Goal: Transaction & Acquisition: Purchase product/service

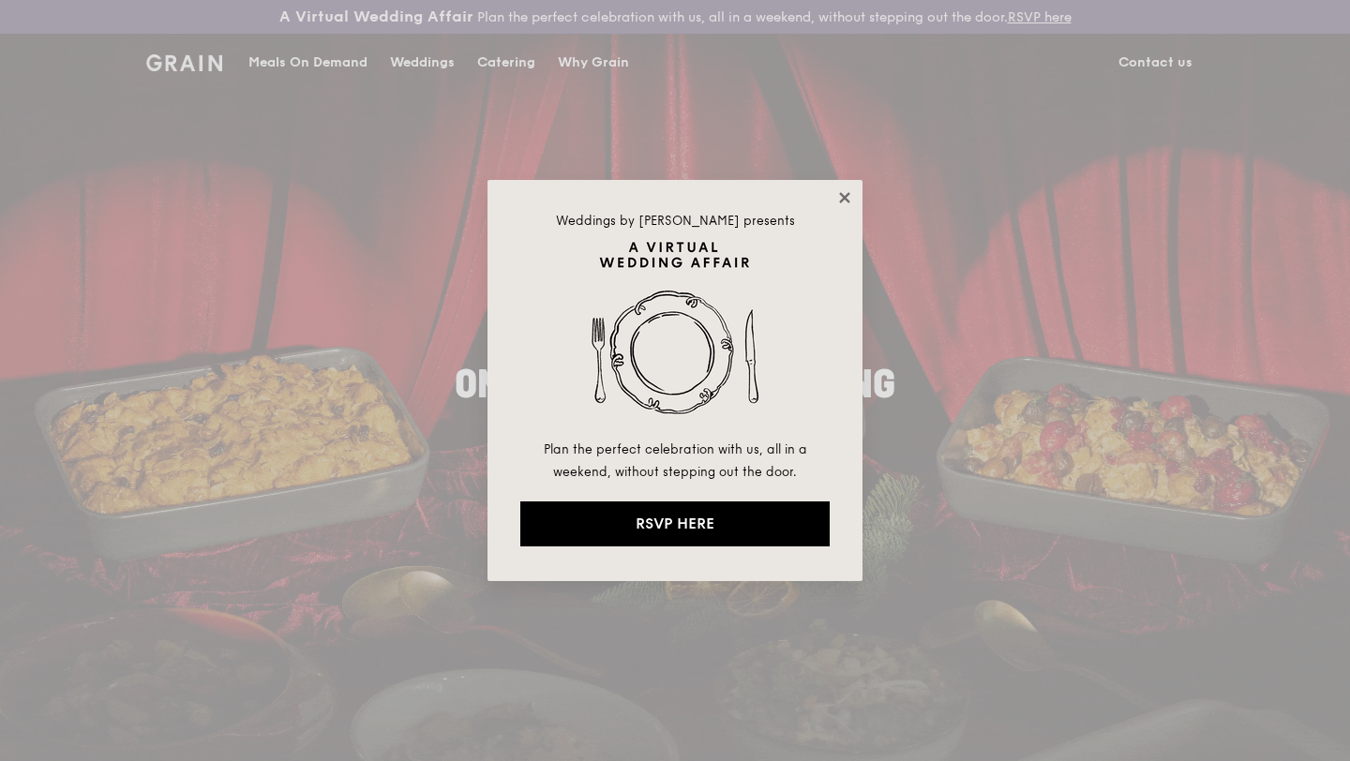
click at [837, 197] on icon at bounding box center [844, 197] width 17 height 17
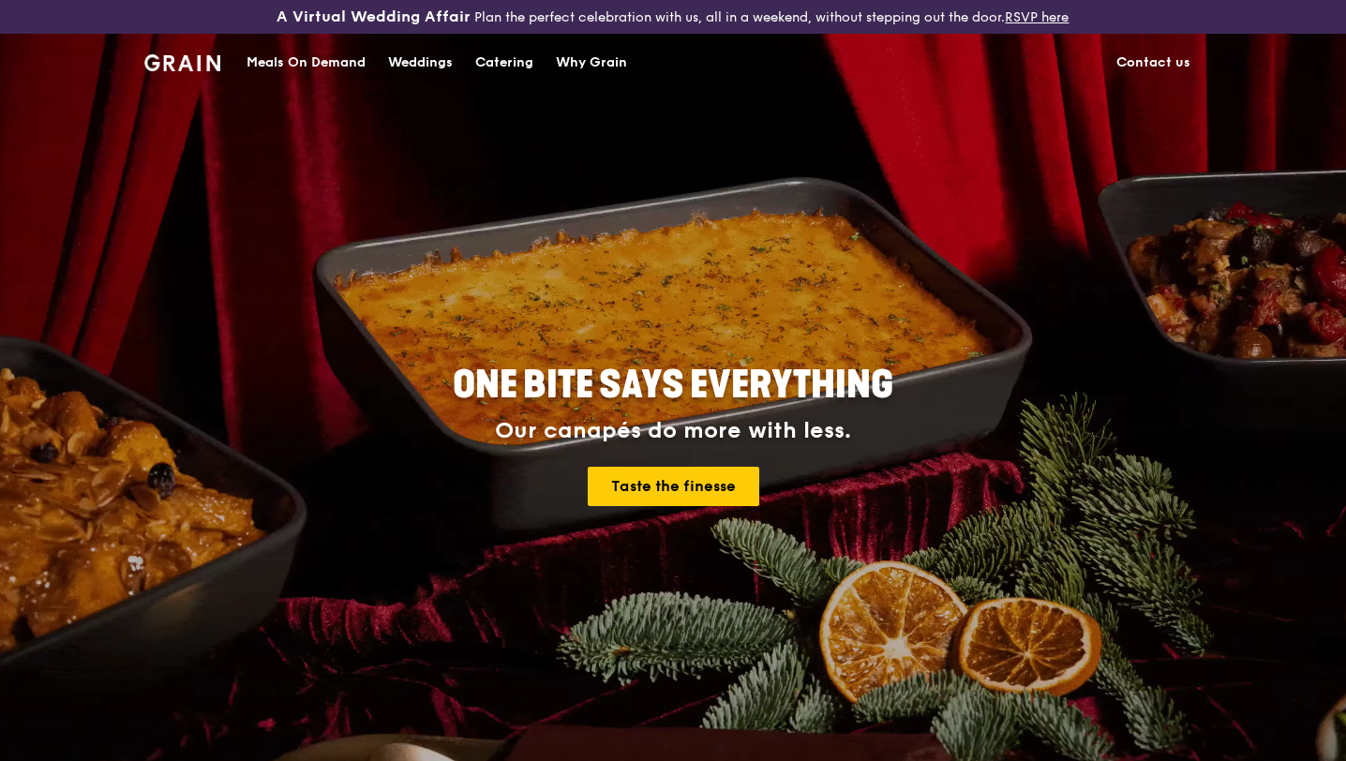
click at [283, 68] on div "Meals On Demand" at bounding box center [306, 63] width 119 height 56
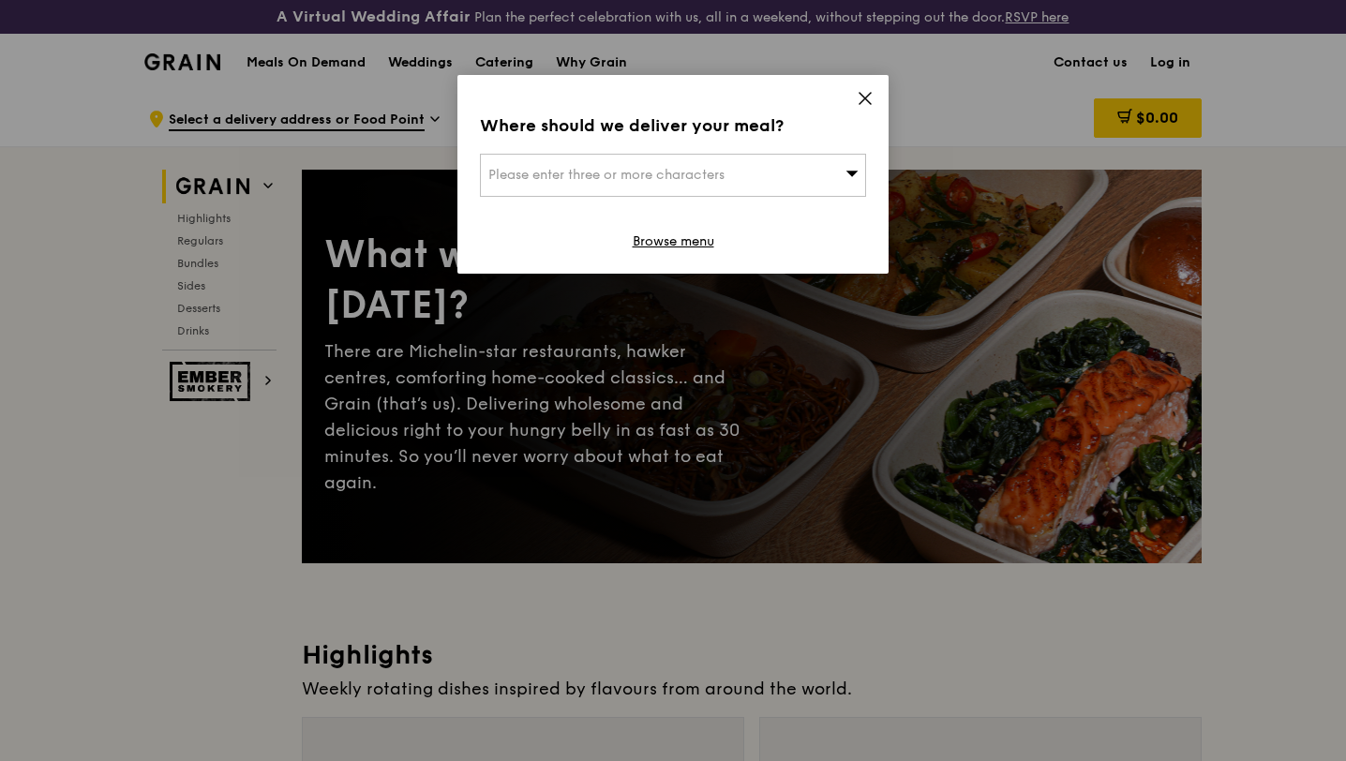
click at [816, 180] on div "Please enter three or more characters" at bounding box center [673, 175] width 386 height 43
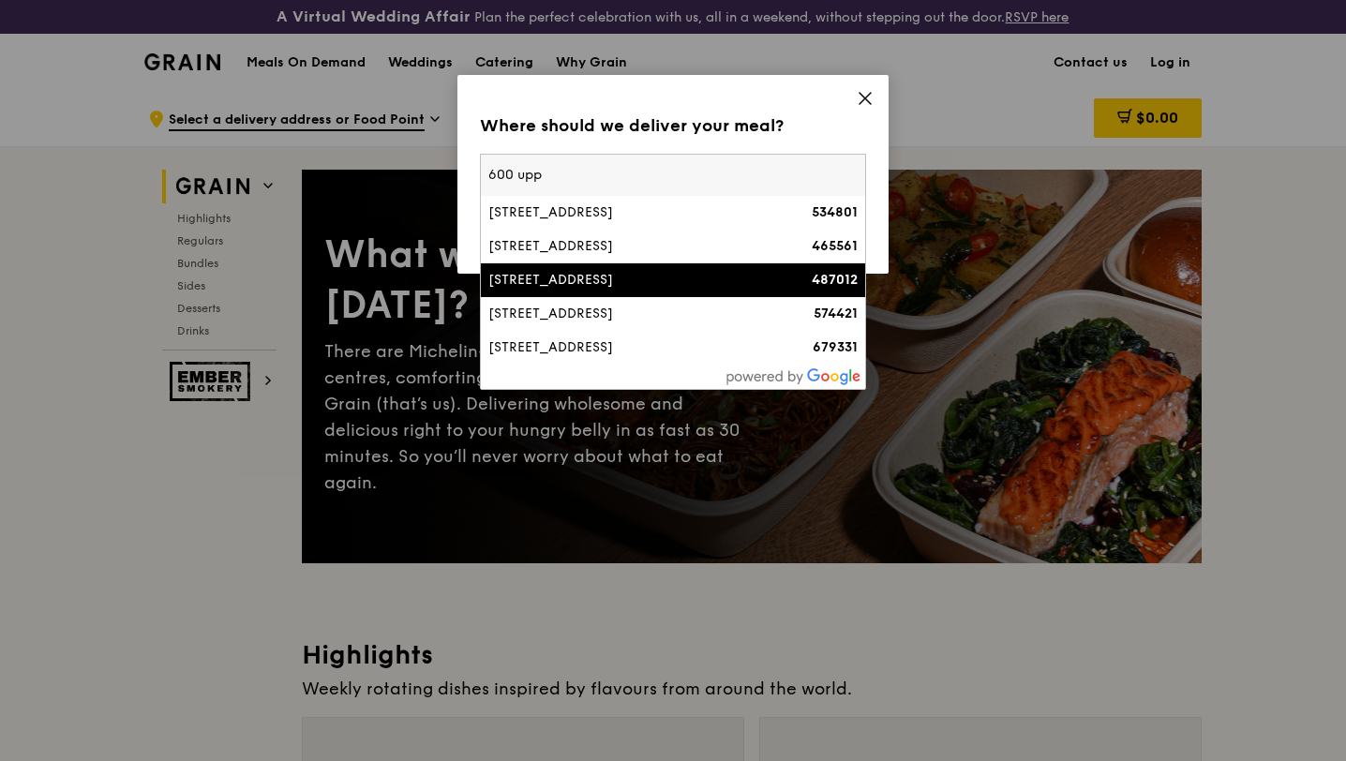
type input "600 upp"
click at [757, 271] on div "[STREET_ADDRESS]" at bounding box center [626, 280] width 277 height 19
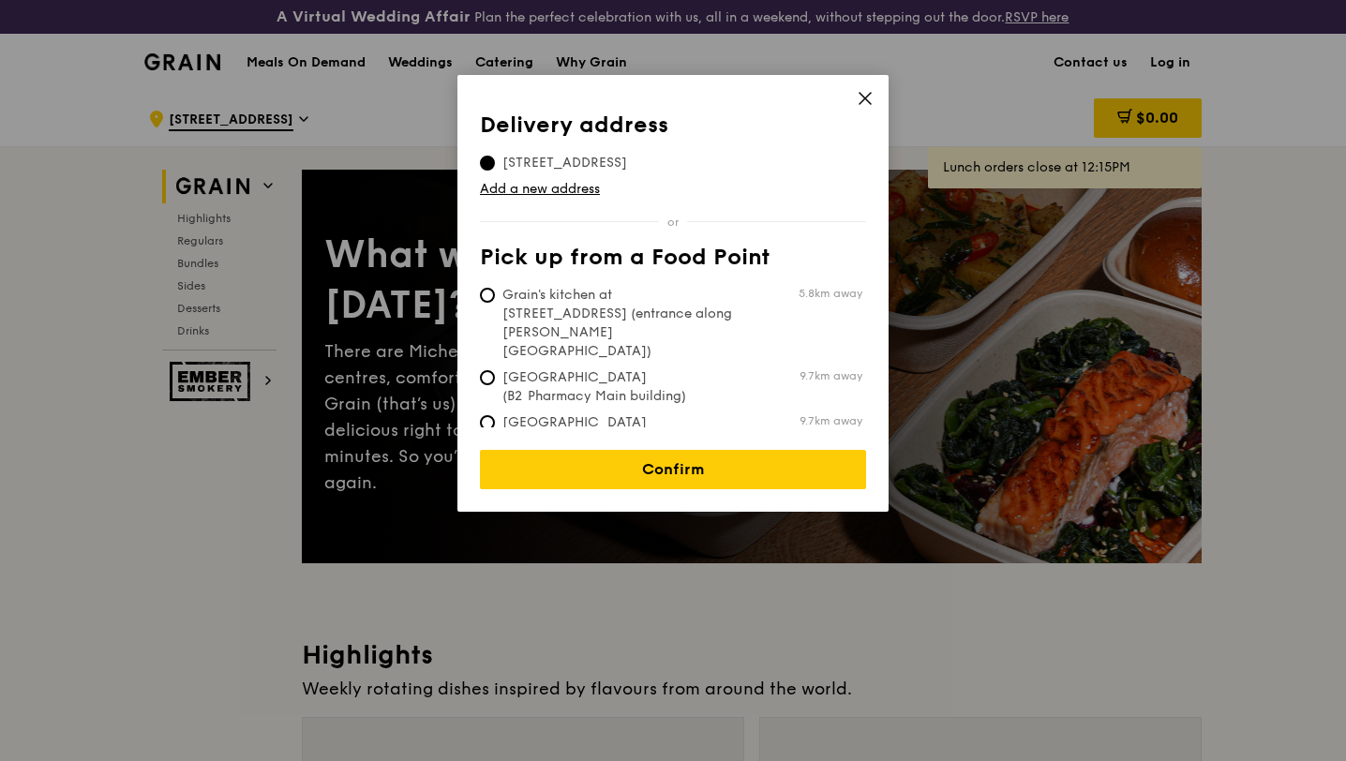
click at [727, 300] on span "Grain's kitchen at [STREET_ADDRESS] (entrance along [PERSON_NAME][GEOGRAPHIC_DA…" at bounding box center [619, 323] width 279 height 75
click at [495, 300] on input "Grain's kitchen at [STREET_ADDRESS] (entrance along [PERSON_NAME][GEOGRAPHIC_DA…" at bounding box center [487, 295] width 15 height 15
radio input "true"
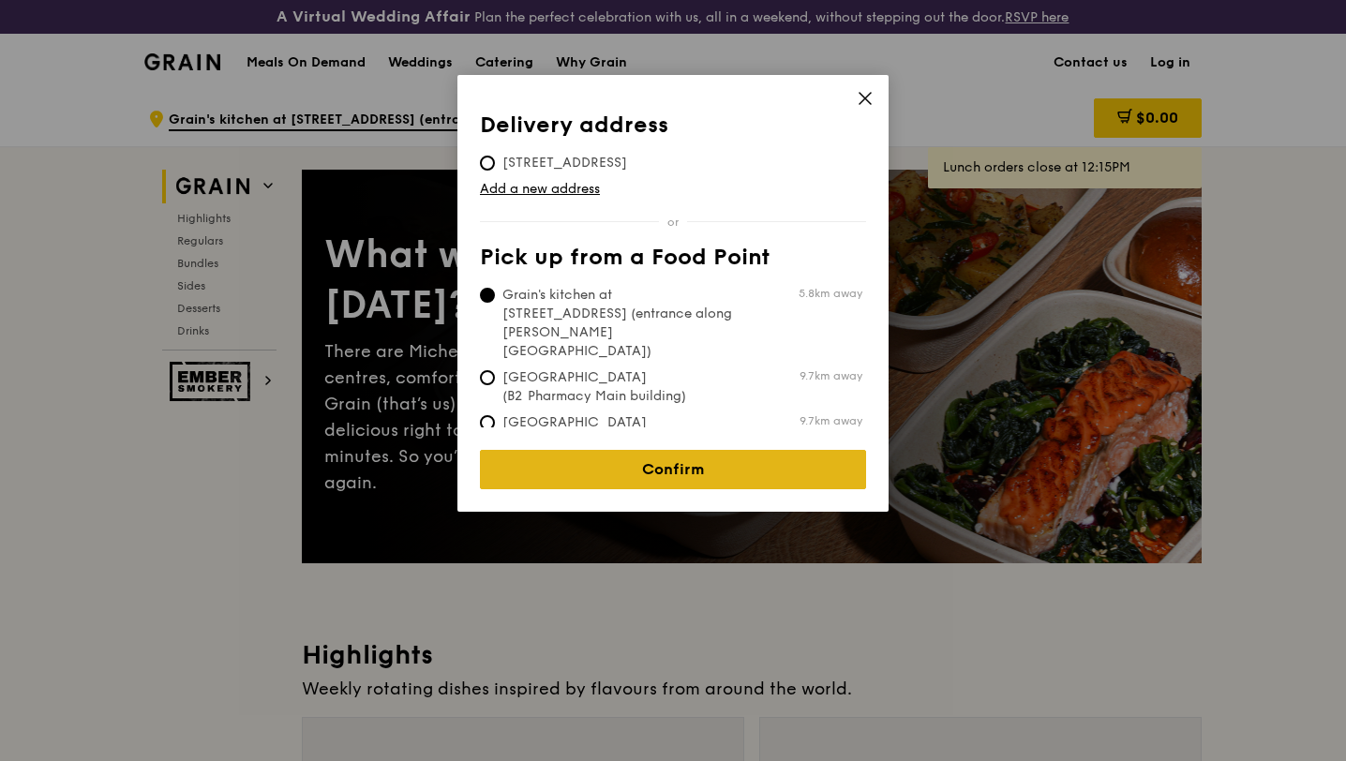
click at [673, 452] on link "Confirm" at bounding box center [673, 469] width 386 height 39
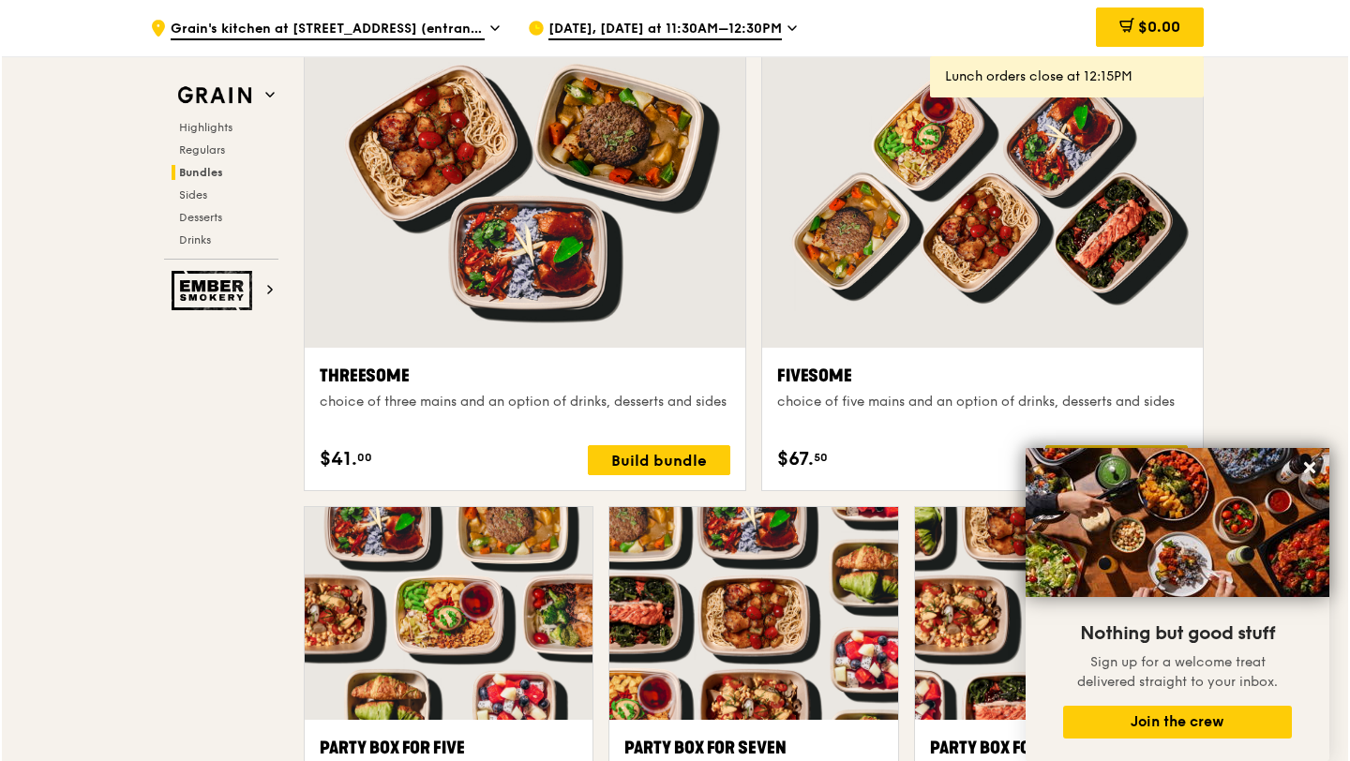
scroll to position [3351, 0]
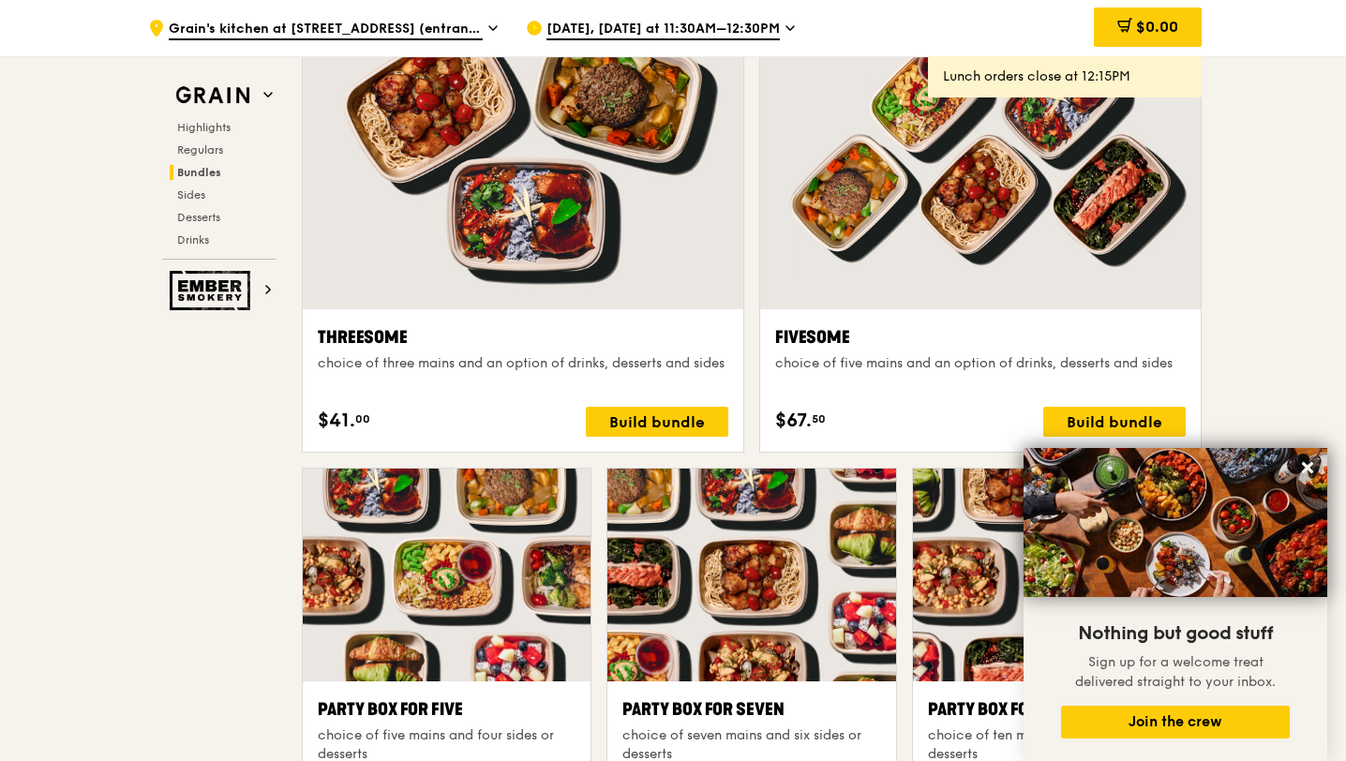
click at [877, 271] on div at bounding box center [980, 146] width 441 height 325
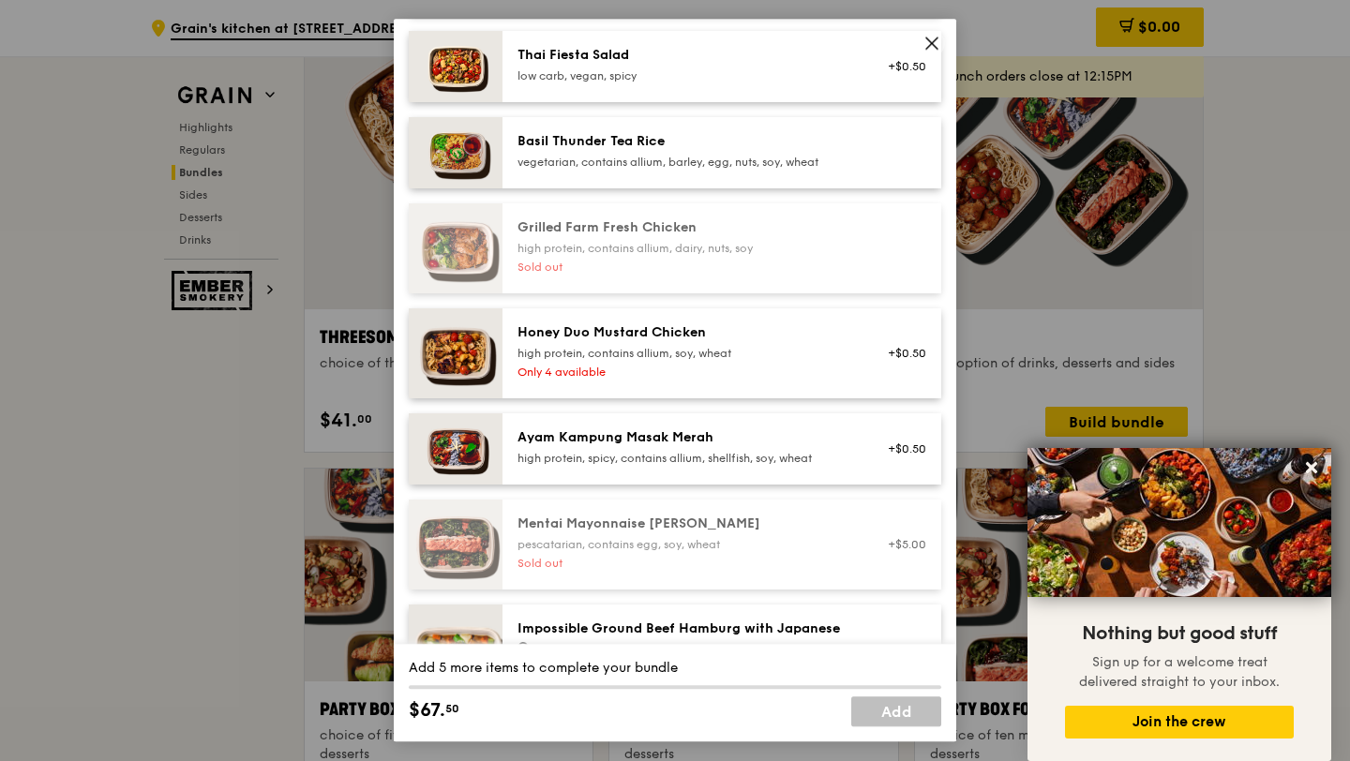
scroll to position [378, 0]
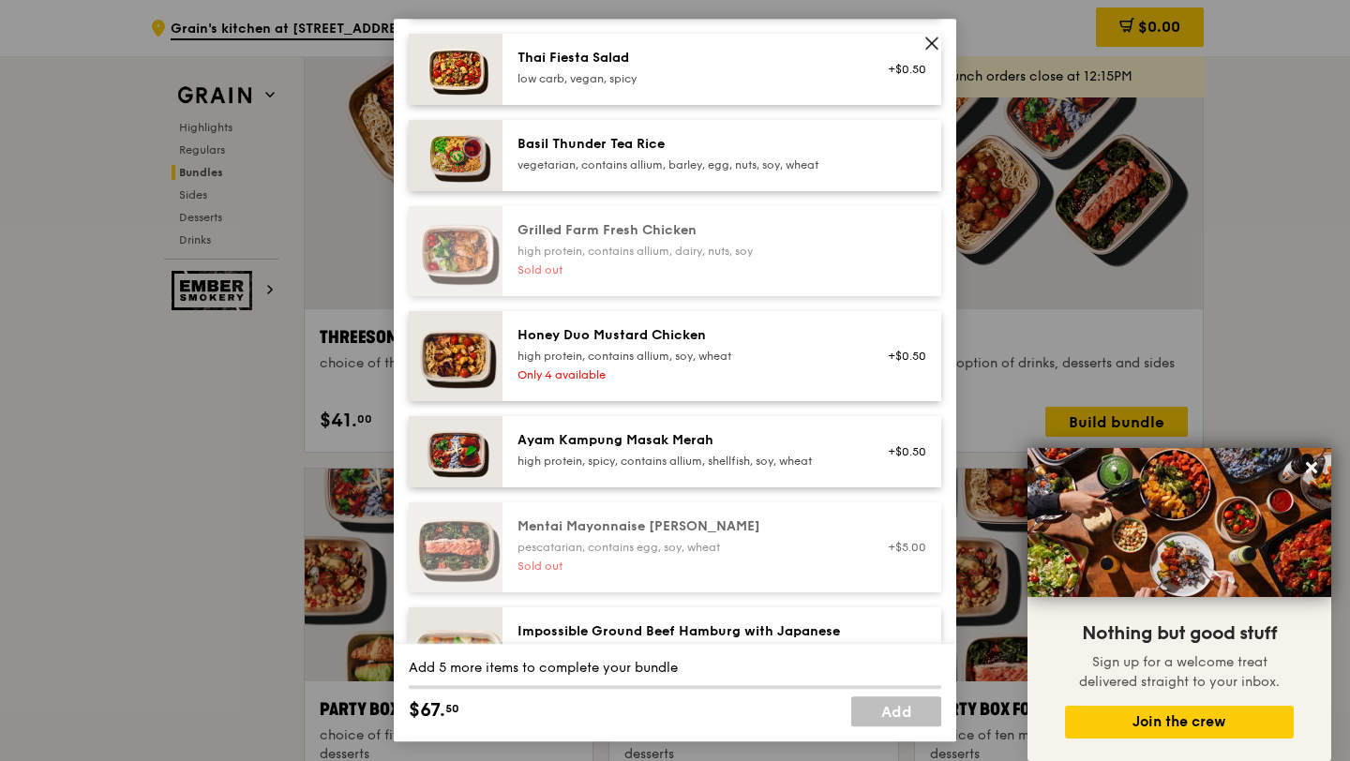
click at [460, 277] on img at bounding box center [456, 251] width 94 height 90
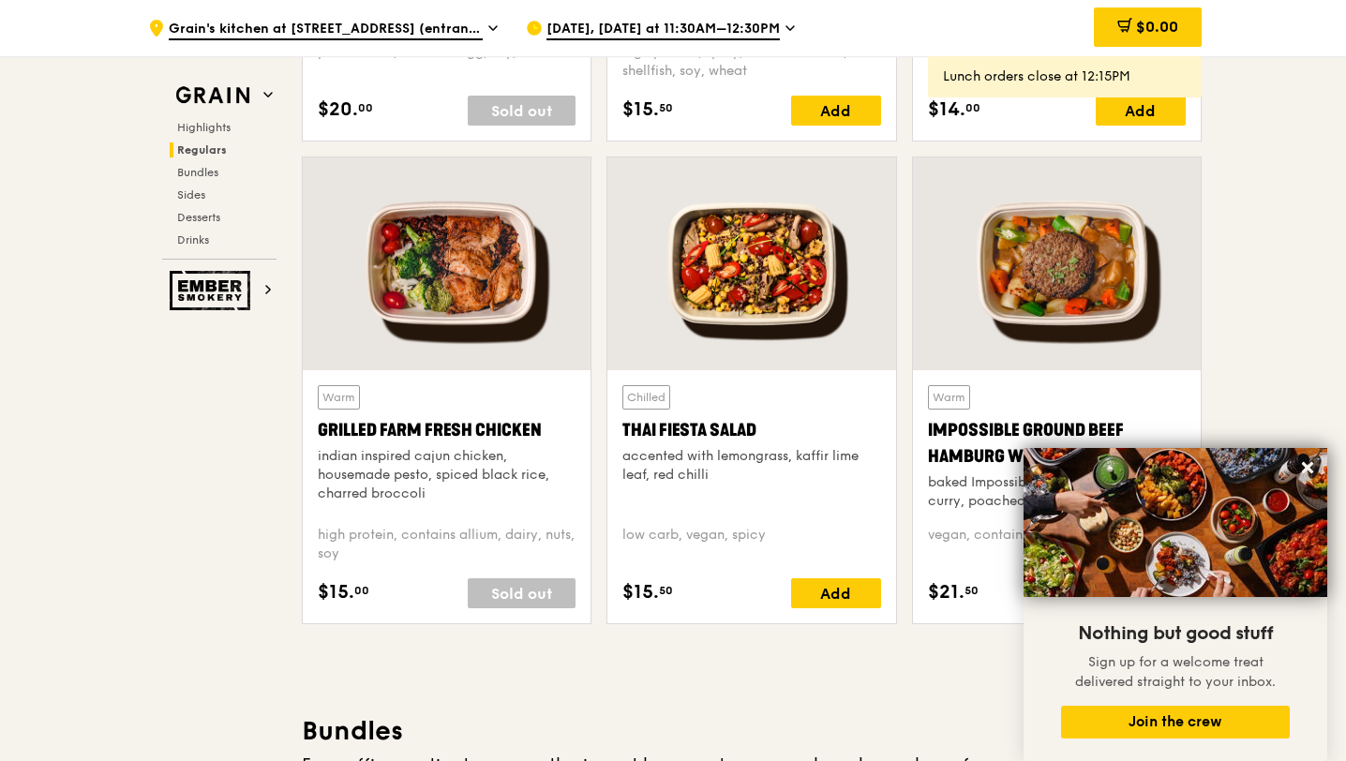
scroll to position [2080, 0]
